Goal: Task Accomplishment & Management: Use online tool/utility

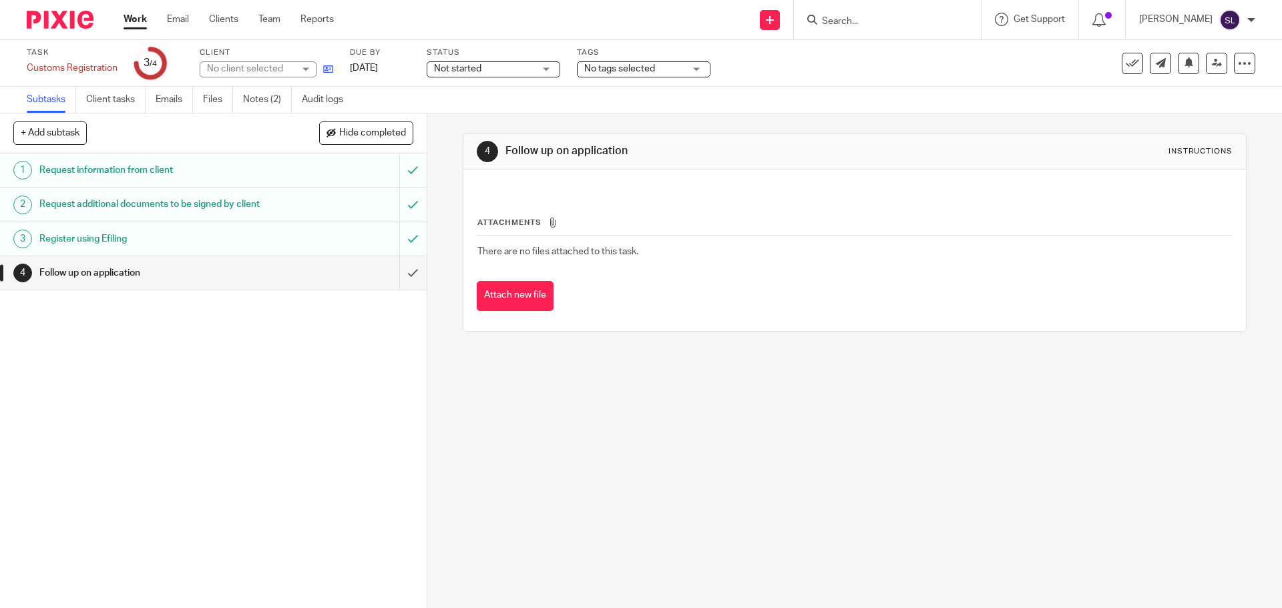
click at [330, 66] on icon at bounding box center [328, 69] width 10 height 10
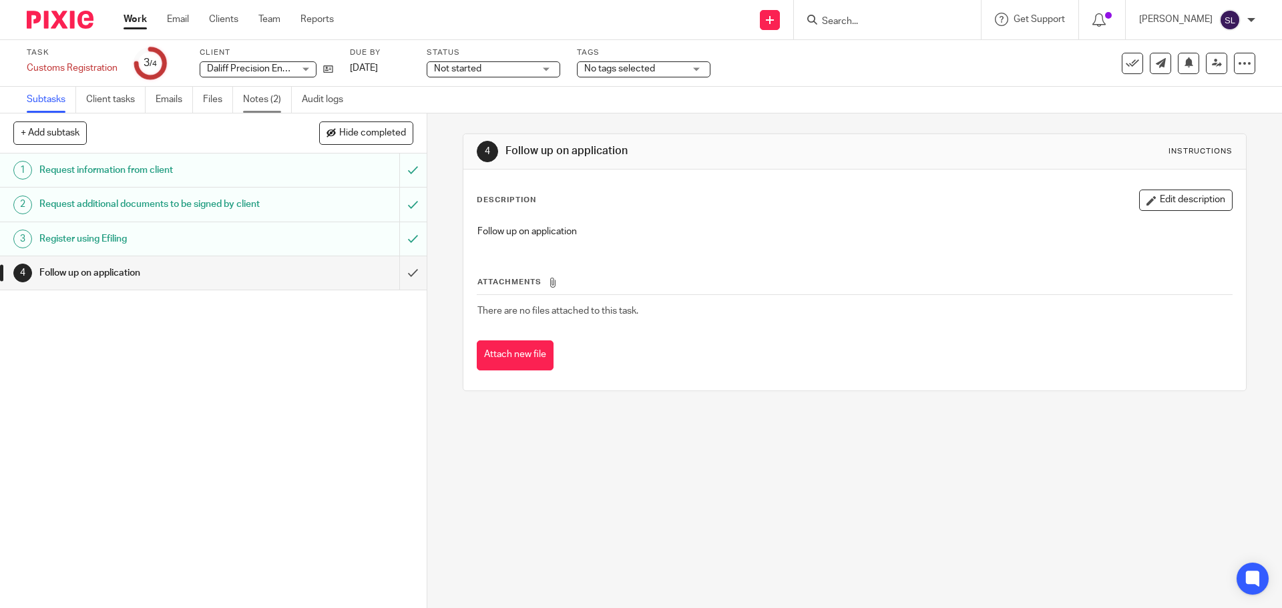
click at [276, 105] on link "Notes (2)" at bounding box center [267, 100] width 49 height 26
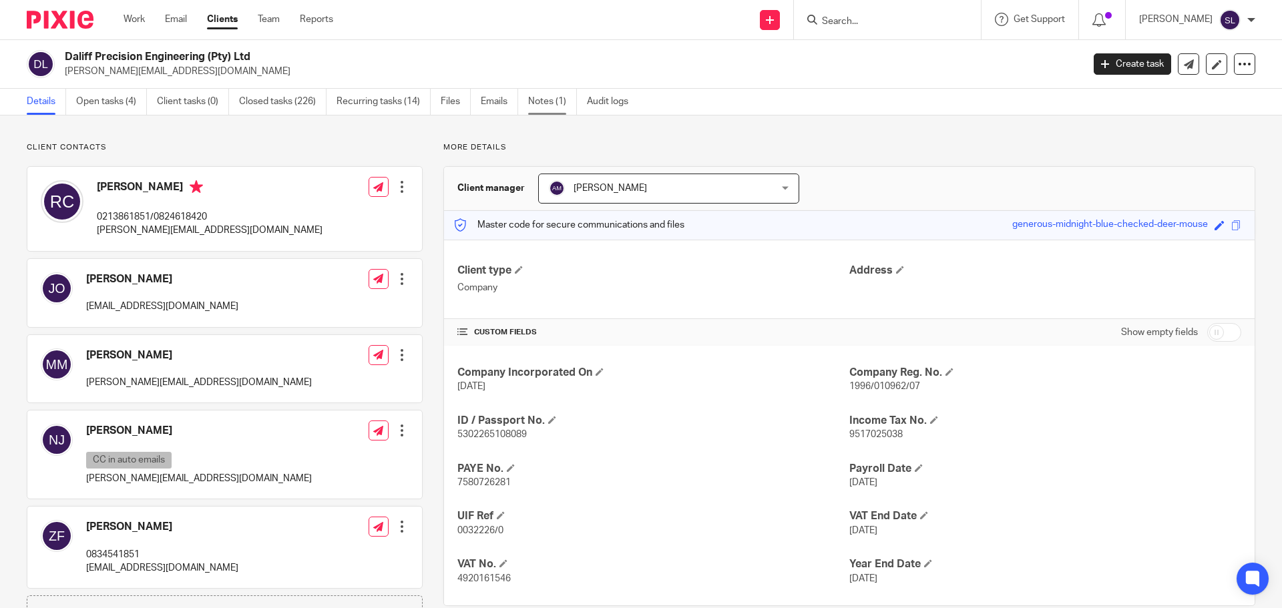
click at [551, 103] on link "Notes (1)" at bounding box center [552, 102] width 49 height 26
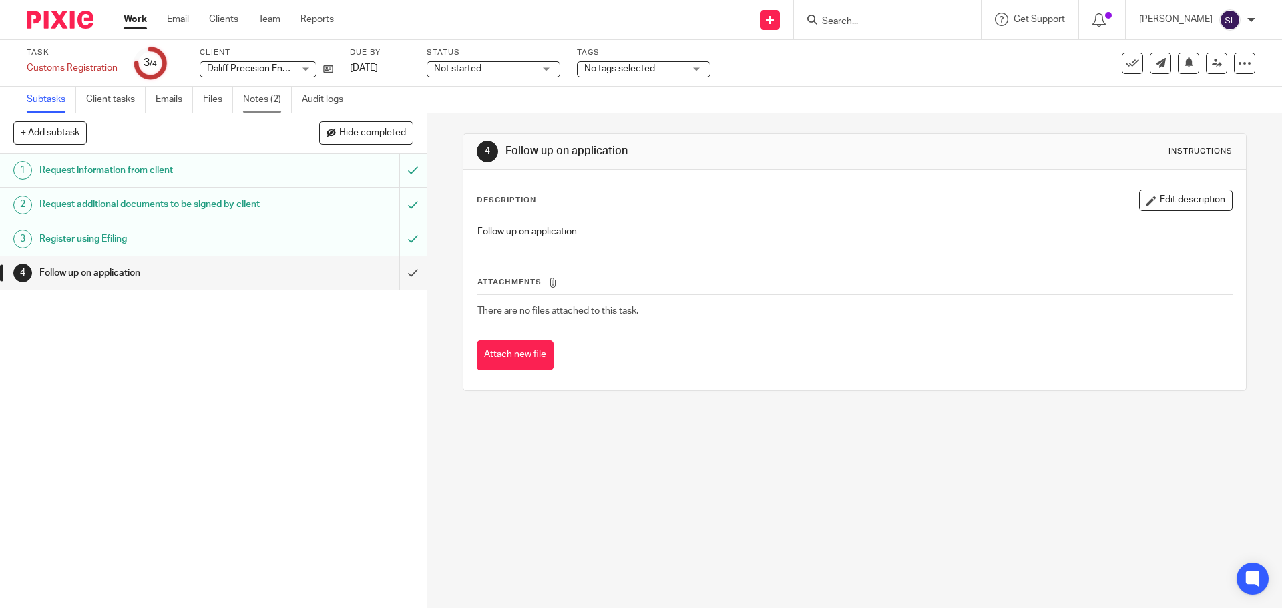
drag, startPoint x: 262, startPoint y: 100, endPoint x: 250, endPoint y: 109, distance: 14.3
click at [262, 100] on link "Notes (2)" at bounding box center [267, 100] width 49 height 26
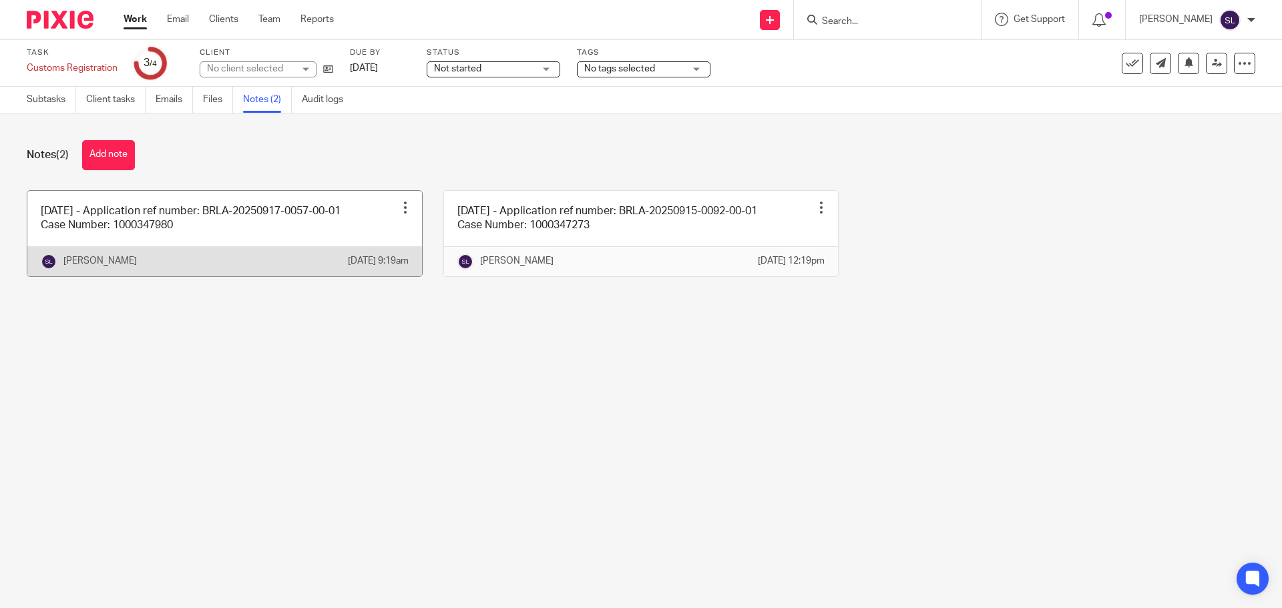
click at [126, 240] on link at bounding box center [224, 233] width 395 height 85
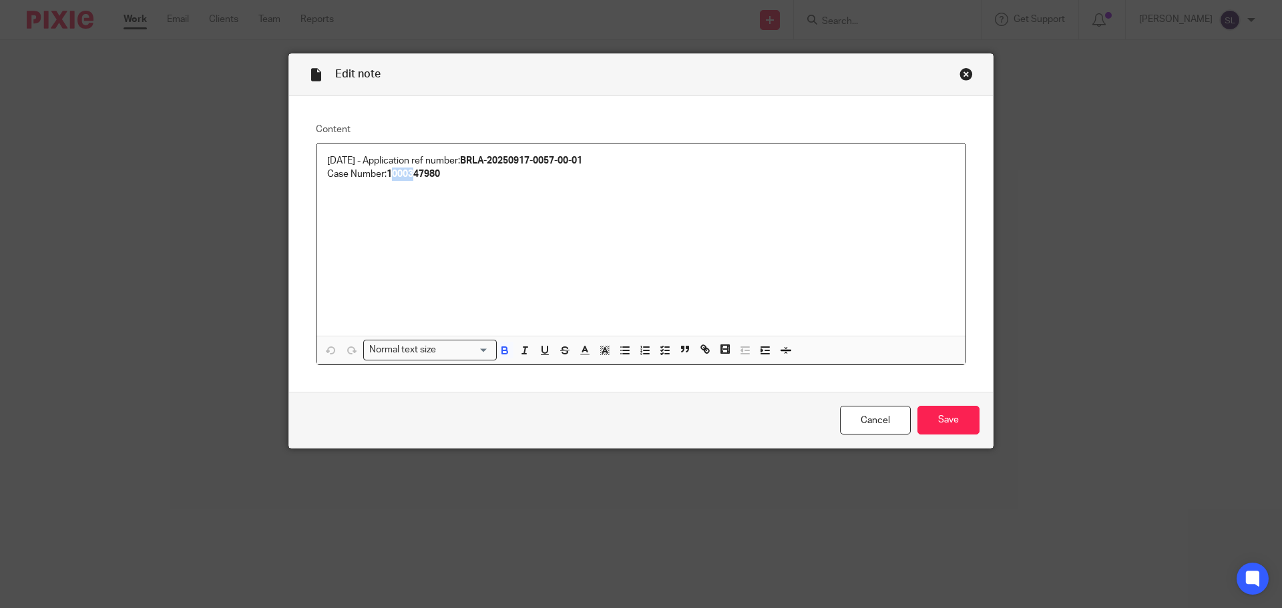
drag, startPoint x: 387, startPoint y: 174, endPoint x: 412, endPoint y: 174, distance: 25.4
click at [412, 174] on strong "1000347980" at bounding box center [413, 174] width 53 height 9
click at [408, 198] on div "[DATE] - Application ref number: BRLA-20250917-0057-00-01 Case Number: 10003479…" at bounding box center [640, 240] width 649 height 192
drag, startPoint x: 385, startPoint y: 170, endPoint x: 445, endPoint y: 172, distance: 60.1
click at [445, 172] on p "Case Number: 1000347980" at bounding box center [641, 174] width 628 height 13
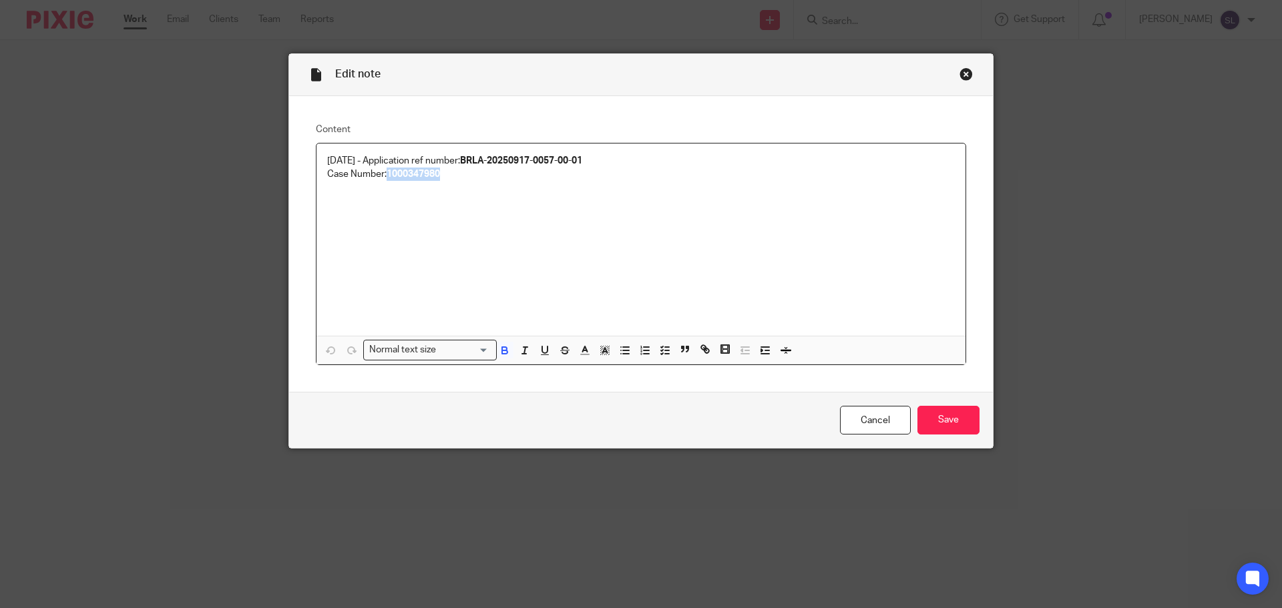
copy strong "1000347980"
click at [875, 415] on link "Cancel" at bounding box center [875, 420] width 71 height 29
